Goal: Navigation & Orientation: Find specific page/section

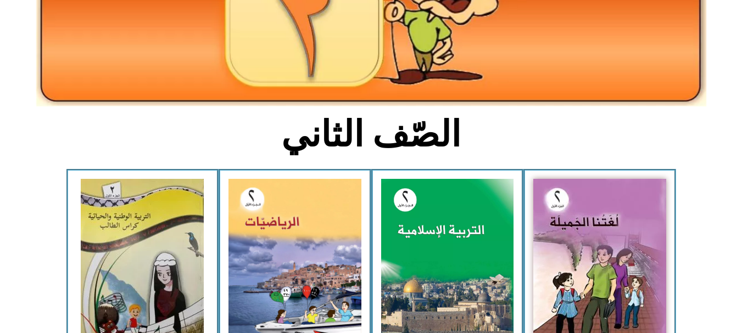
scroll to position [193, 0]
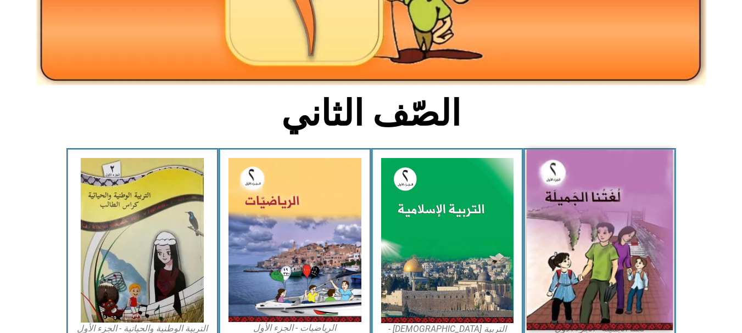
click at [571, 181] on img at bounding box center [600, 240] width 146 height 181
click at [564, 205] on img at bounding box center [600, 240] width 146 height 181
click at [545, 204] on img at bounding box center [600, 240] width 146 height 181
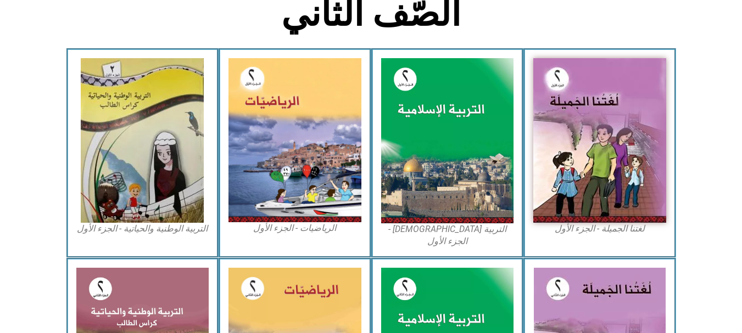
scroll to position [330, 0]
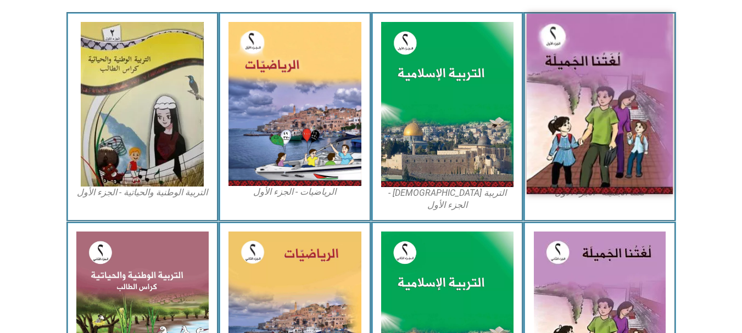
click at [601, 90] on img at bounding box center [600, 104] width 146 height 181
click at [593, 150] on img at bounding box center [600, 104] width 146 height 181
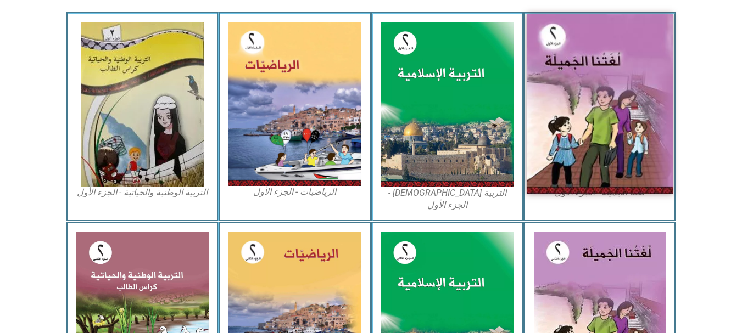
click at [593, 150] on img at bounding box center [600, 104] width 146 height 181
